Goal: Task Accomplishment & Management: Use online tool/utility

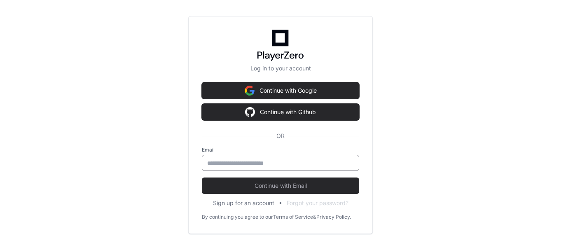
click at [229, 161] on input "email" at bounding box center [280, 163] width 147 height 8
type input "**********"
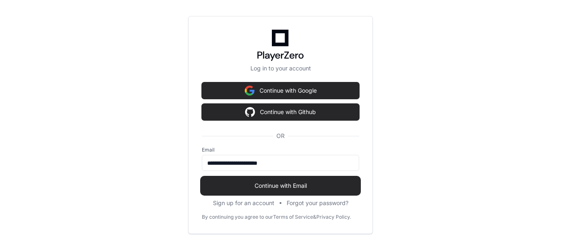
click at [279, 188] on span "Continue with Email" at bounding box center [280, 186] width 157 height 8
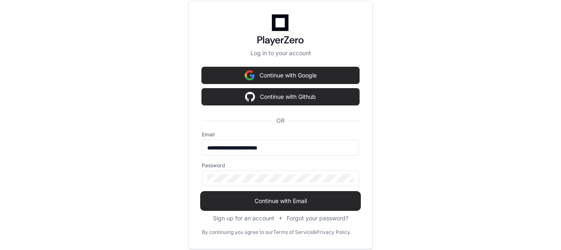
click at [277, 204] on span "Continue with Email" at bounding box center [280, 201] width 157 height 8
